Goal: Task Accomplishment & Management: Manage account settings

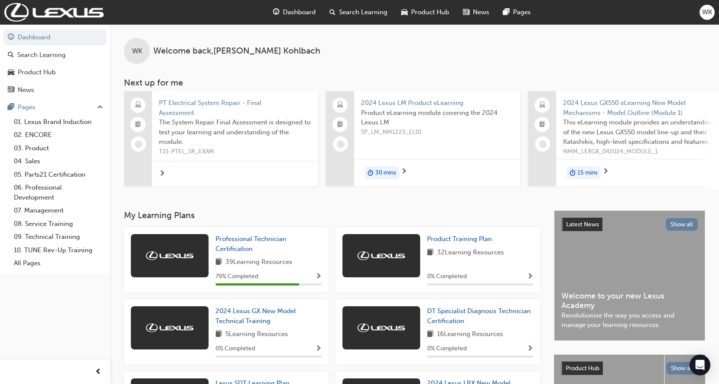
click at [709, 22] on div "Dashboard Search Learning Product Hub News Pages WK" at bounding box center [359, 12] width 719 height 25
click at [708, 18] on div "WK" at bounding box center [706, 12] width 15 height 15
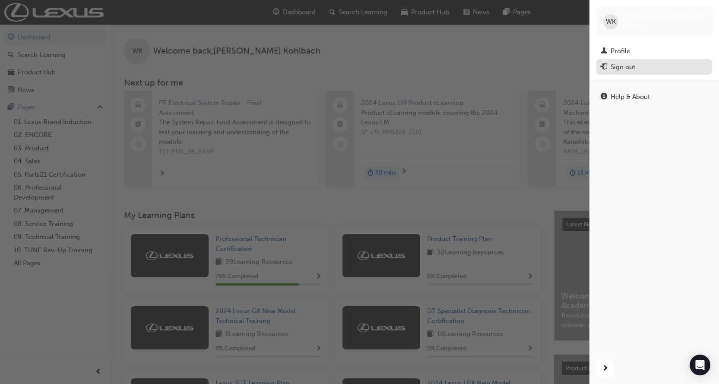
click at [644, 70] on div "Sign out" at bounding box center [653, 67] width 107 height 11
